Goal: Transaction & Acquisition: Book appointment/travel/reservation

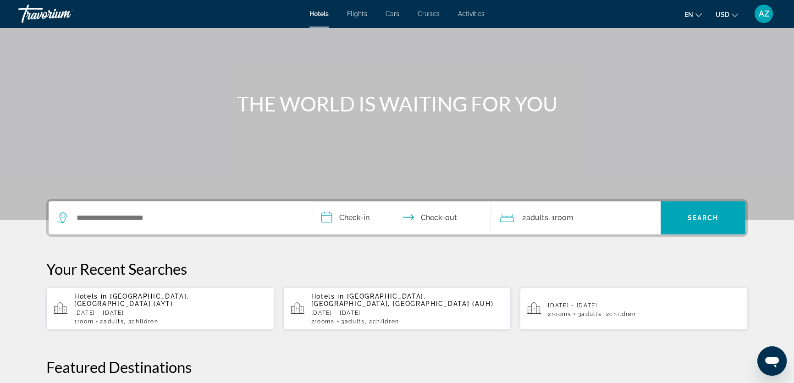
scroll to position [83, 0]
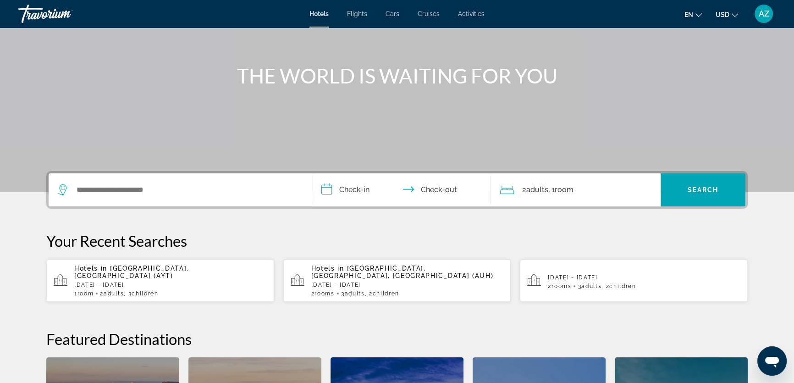
click at [124, 271] on span "[GEOGRAPHIC_DATA], [GEOGRAPHIC_DATA] (AYT)" at bounding box center [131, 272] width 115 height 15
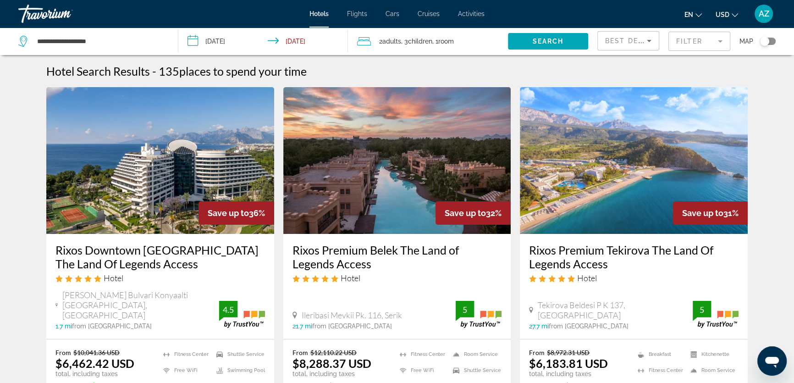
click at [247, 45] on input "**********" at bounding box center [264, 43] width 173 height 30
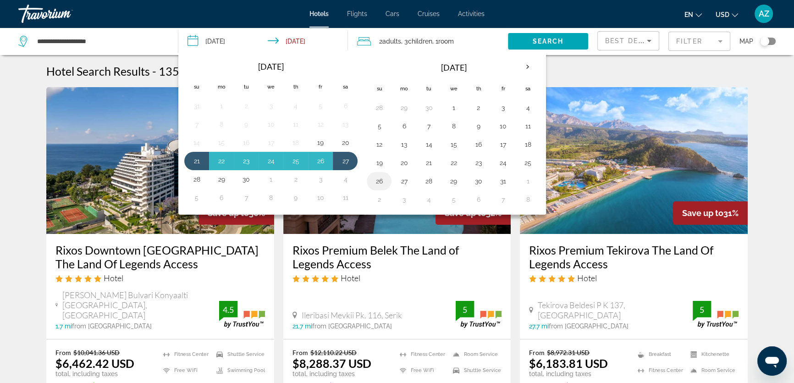
click at [383, 179] on button "26" at bounding box center [379, 181] width 15 height 13
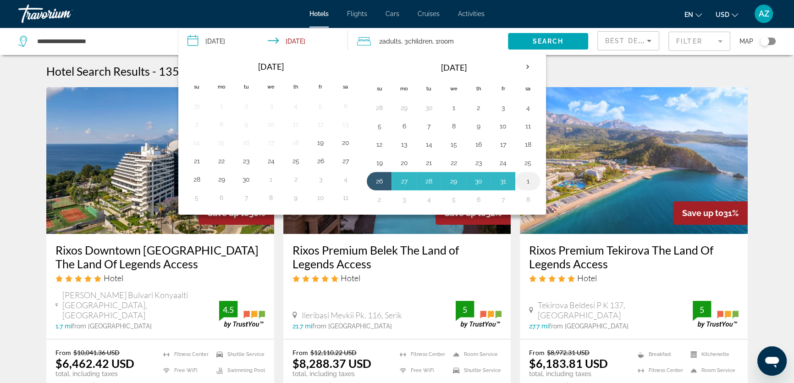
click at [527, 179] on button "1" at bounding box center [528, 181] width 15 height 13
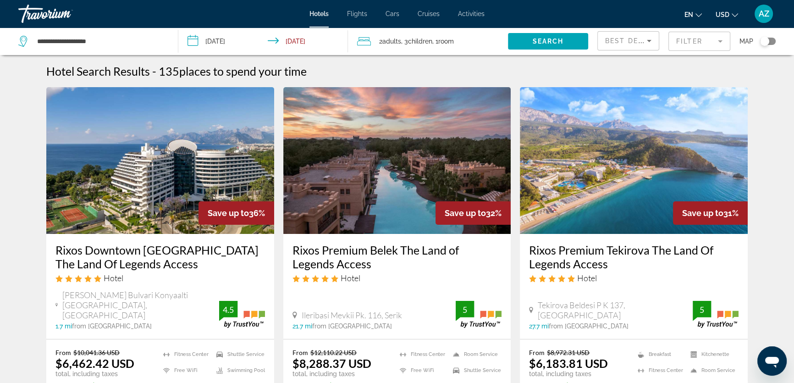
click at [438, 44] on span ", 1 Room rooms" at bounding box center [443, 41] width 22 height 13
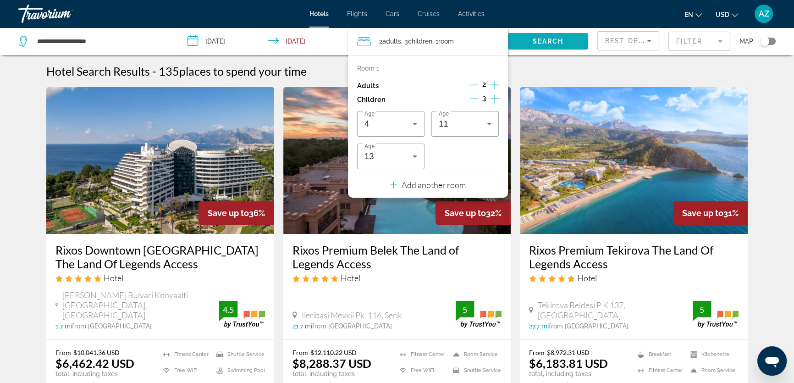
click at [536, 39] on span "Search" at bounding box center [548, 41] width 31 height 7
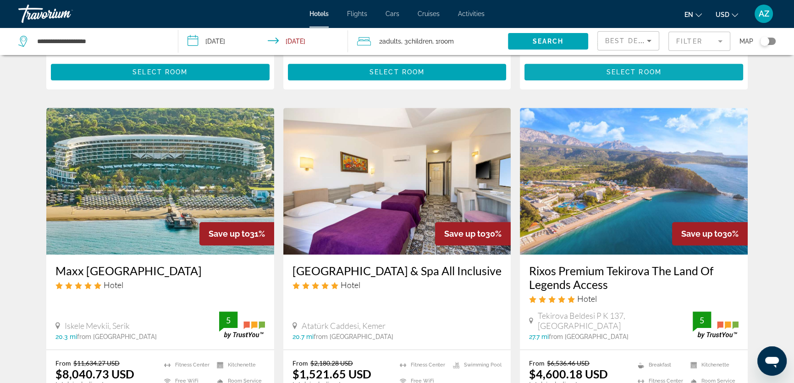
scroll to position [667, 0]
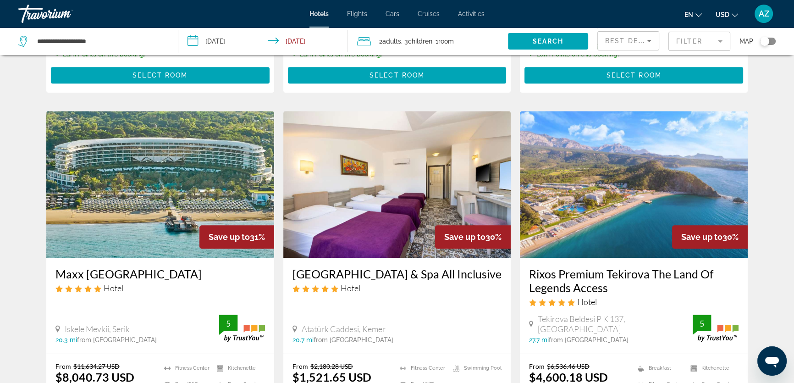
click at [428, 39] on span "Children" at bounding box center [420, 41] width 24 height 7
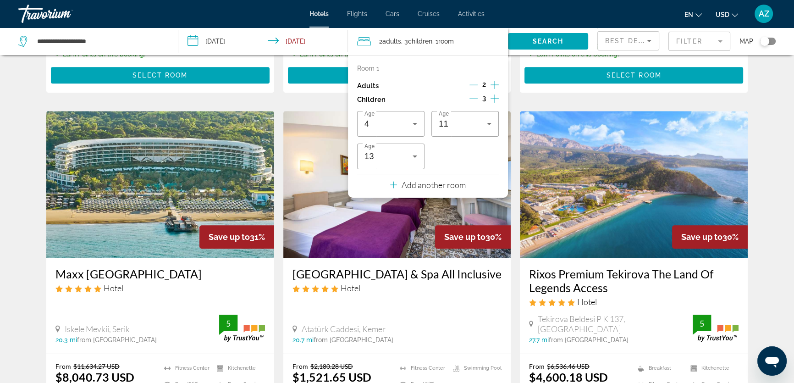
click at [497, 82] on icon "Increment adults" at bounding box center [495, 84] width 8 height 11
click at [551, 44] on span "Search" at bounding box center [548, 41] width 31 height 7
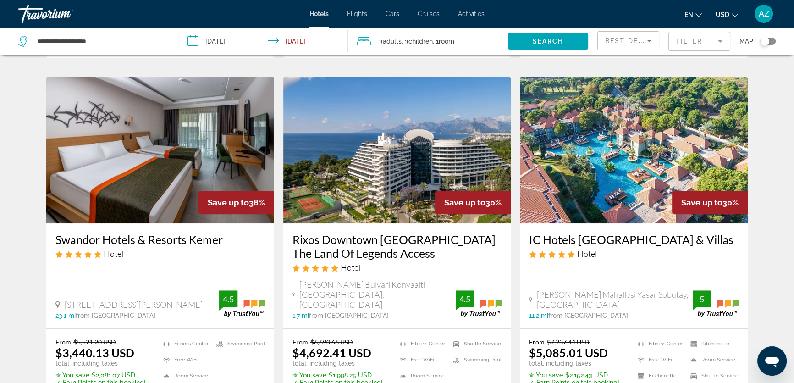
scroll to position [375, 0]
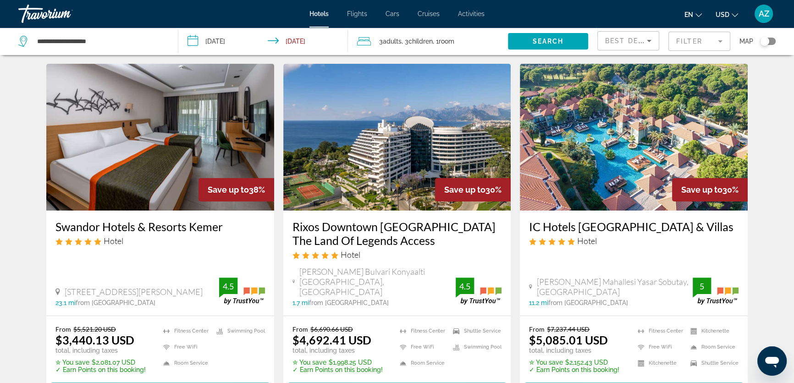
click at [307, 48] on input "**********" at bounding box center [264, 43] width 173 height 30
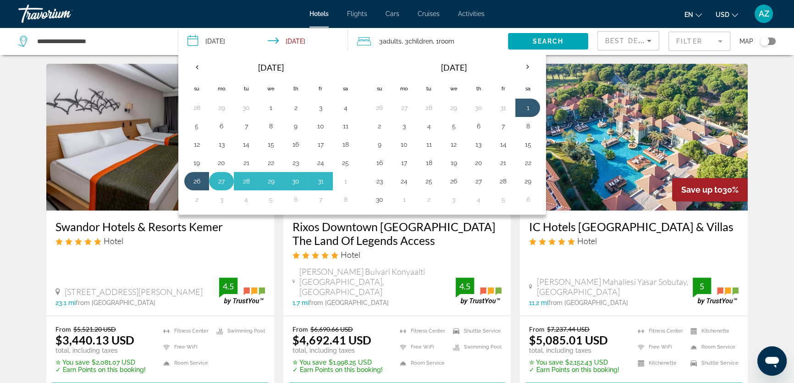
click at [222, 181] on button "27" at bounding box center [221, 181] width 15 height 13
click at [195, 204] on button "2" at bounding box center [196, 199] width 15 height 13
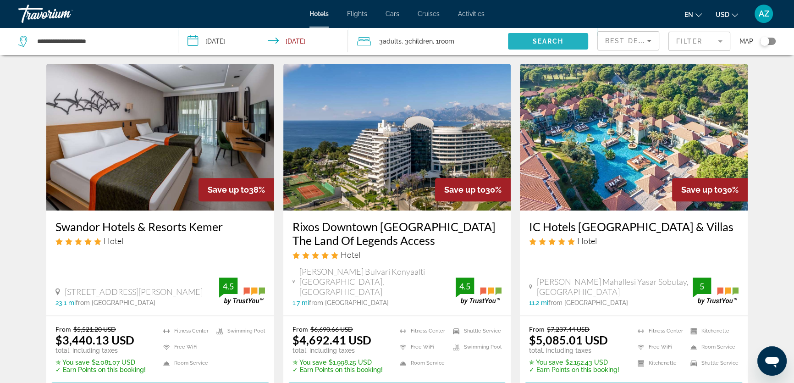
click at [553, 39] on span "Search" at bounding box center [548, 41] width 31 height 7
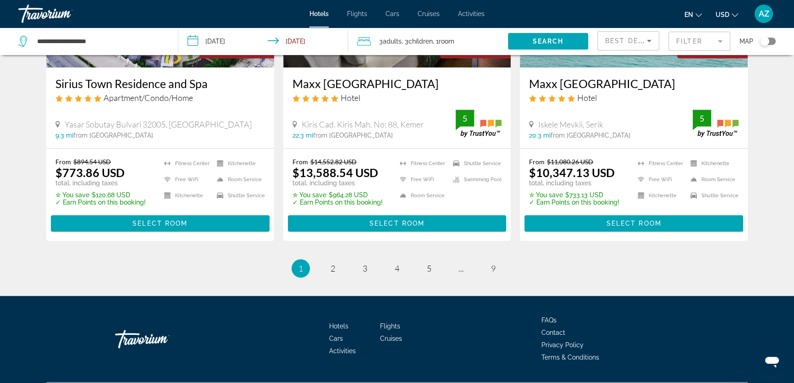
scroll to position [1221, 0]
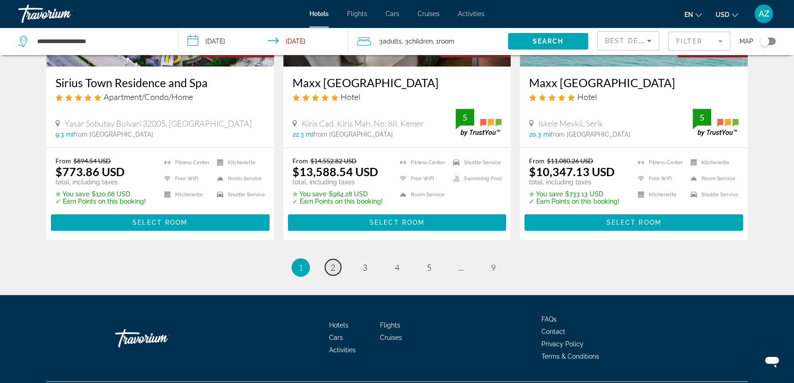
click at [332, 262] on span "2" at bounding box center [333, 267] width 5 height 10
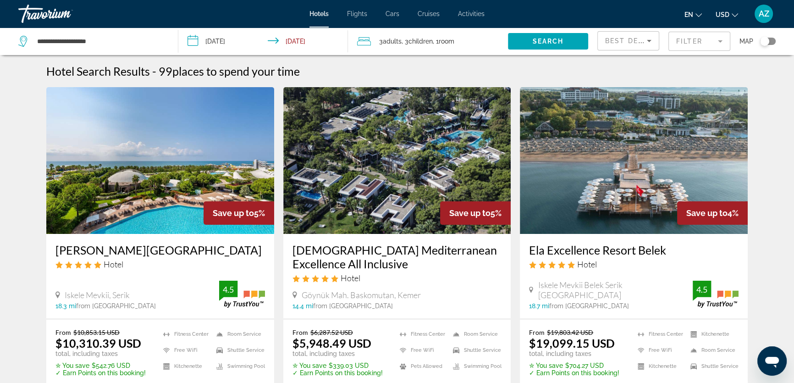
click at [218, 41] on input "**********" at bounding box center [264, 43] width 173 height 30
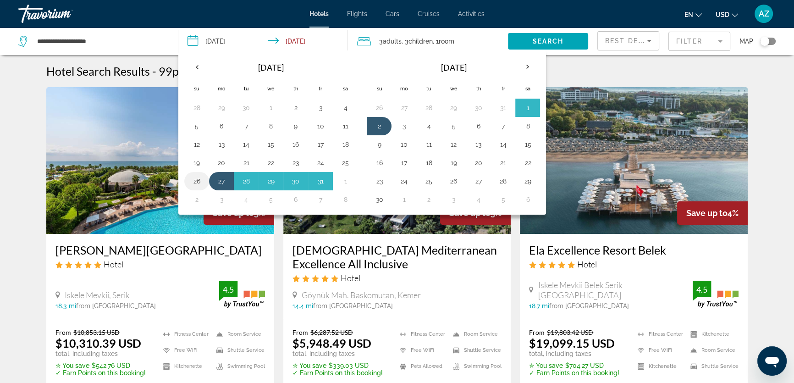
click at [200, 183] on button "26" at bounding box center [196, 181] width 15 height 13
click at [344, 182] on button "1" at bounding box center [345, 181] width 15 height 13
type input "**********"
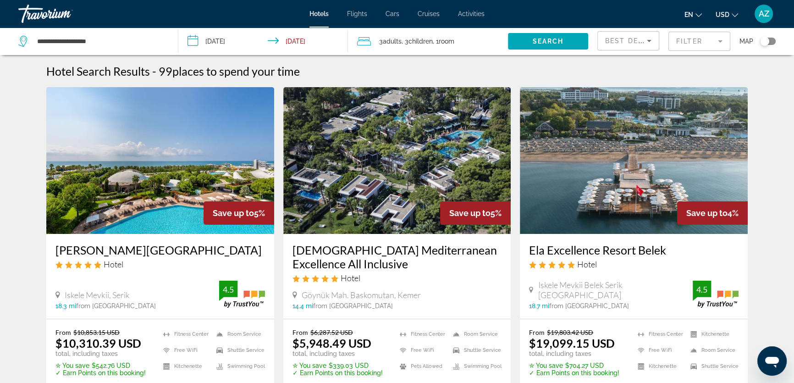
drag, startPoint x: 528, startPoint y: 46, endPoint x: 523, endPoint y: 41, distance: 7.2
click at [528, 45] on span "Search widget" at bounding box center [548, 41] width 80 height 22
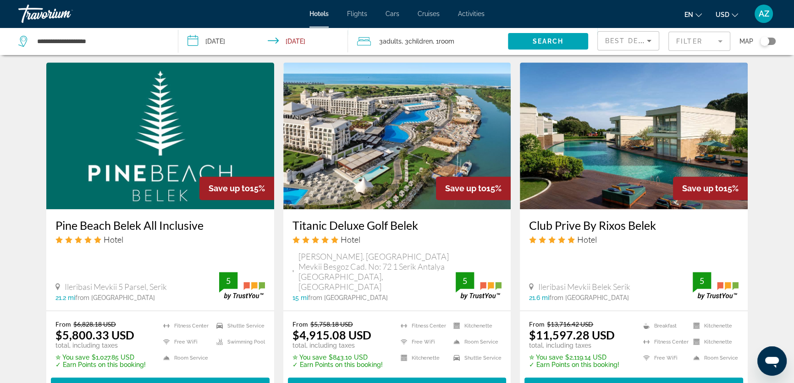
scroll to position [1084, 0]
